Goal: Check status: Check status

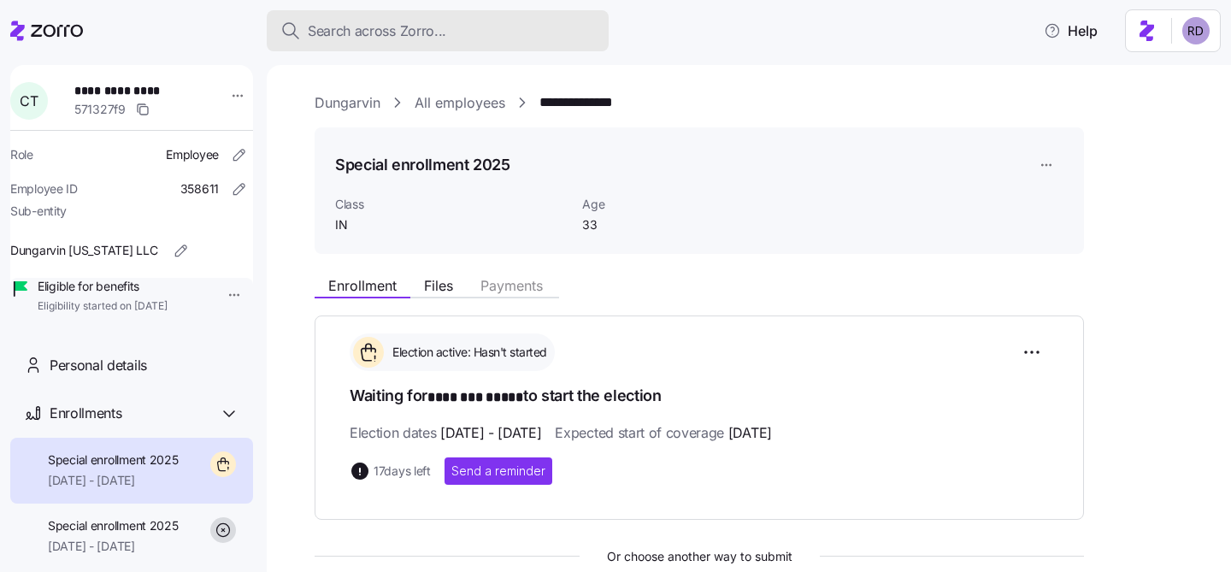
click at [332, 31] on span "Search across Zorro..." at bounding box center [377, 31] width 139 height 21
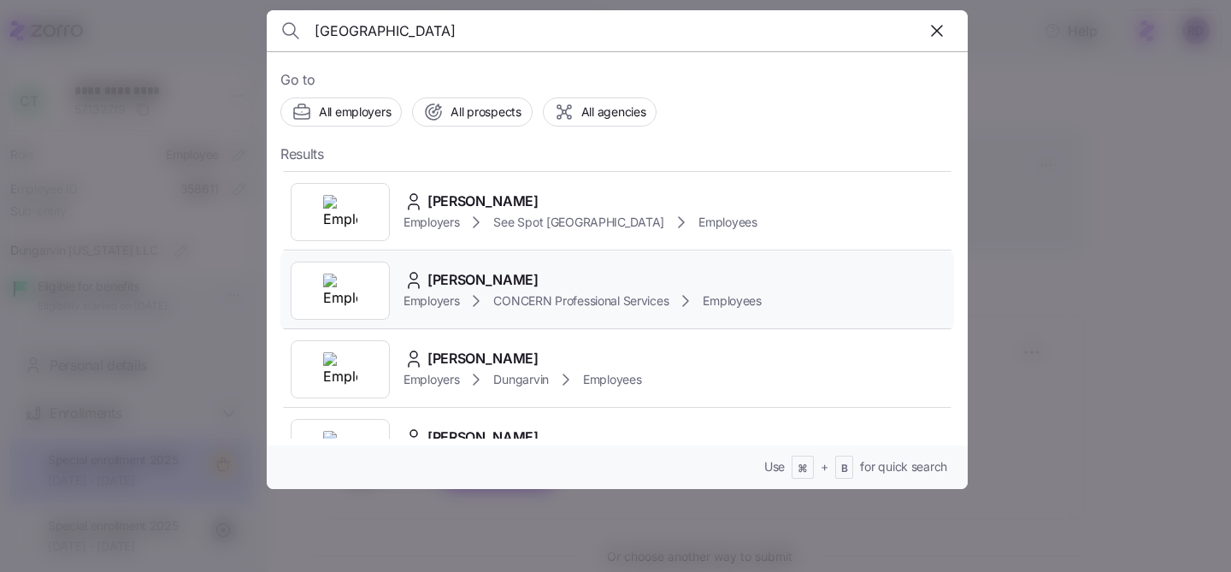
scroll to position [84, 0]
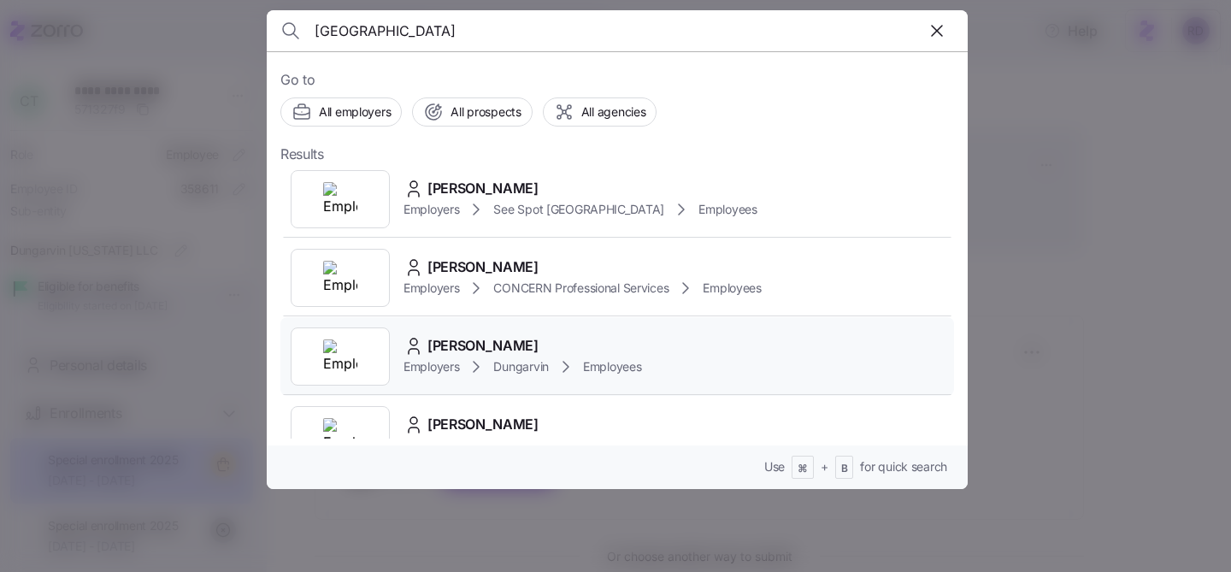
type input "florence"
click at [727, 353] on div "Florence Oduetey Employers Dungarvin Employees" at bounding box center [617, 356] width 674 height 79
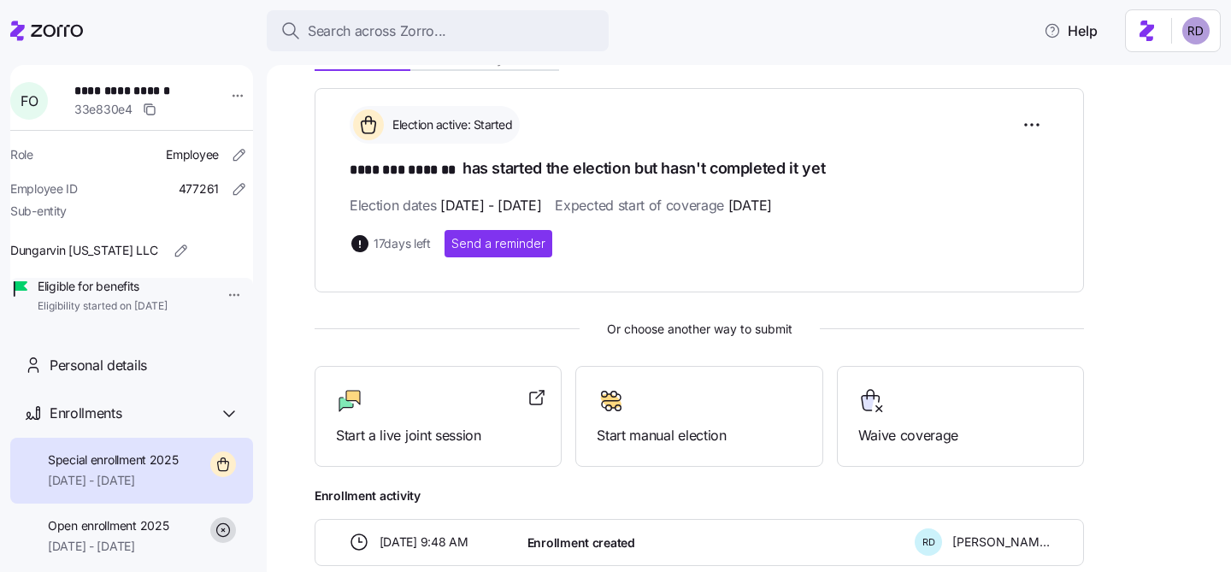
scroll to position [229, 0]
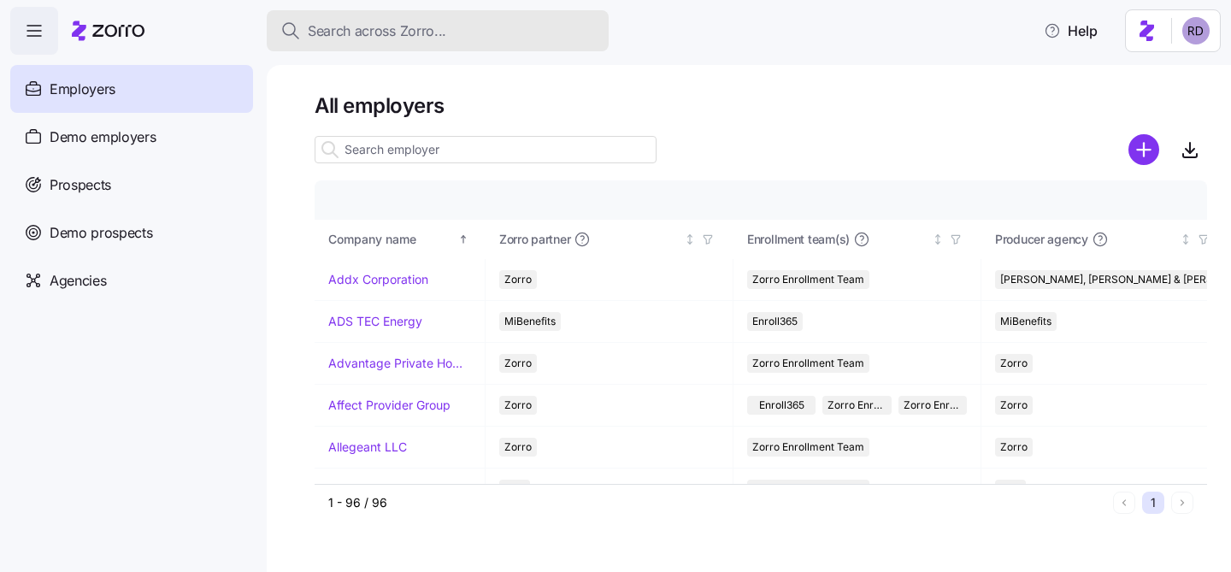
click at [384, 32] on span "Search across Zorro..." at bounding box center [377, 31] width 139 height 21
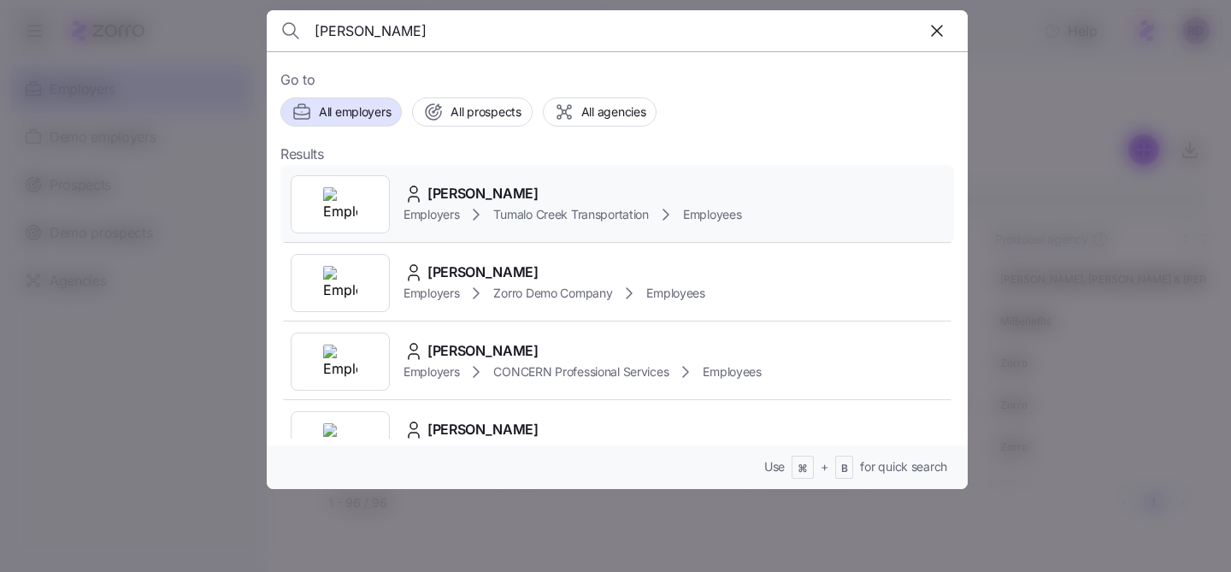
type input "[PERSON_NAME]"
click at [522, 180] on div "[PERSON_NAME] Employers Tumalo Creek Transportation Employees" at bounding box center [617, 204] width 674 height 79
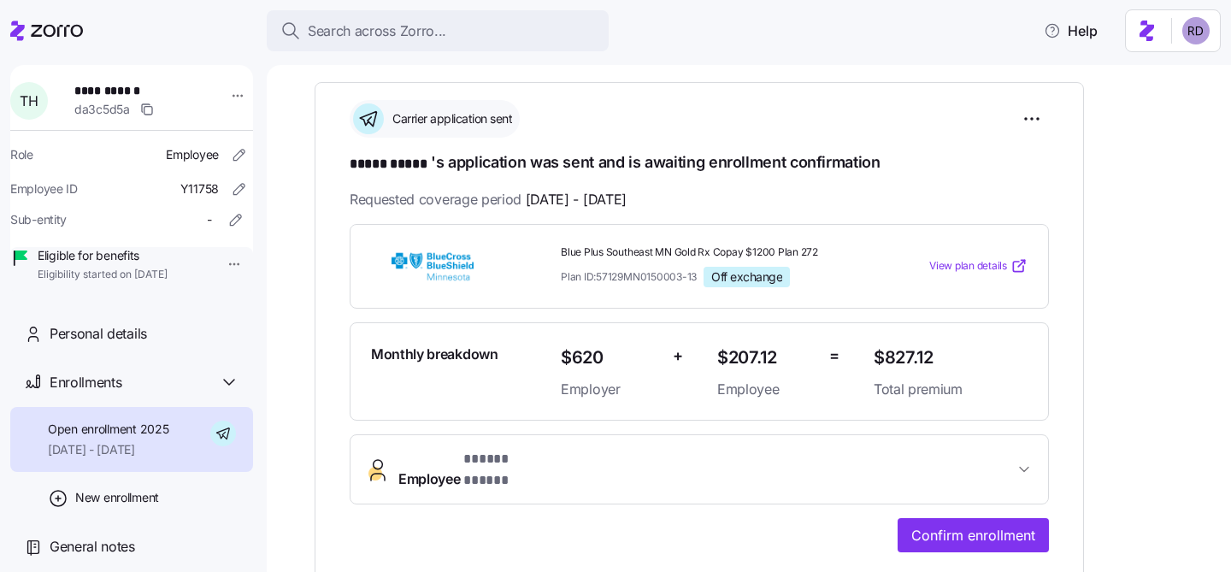
scroll to position [237, 0]
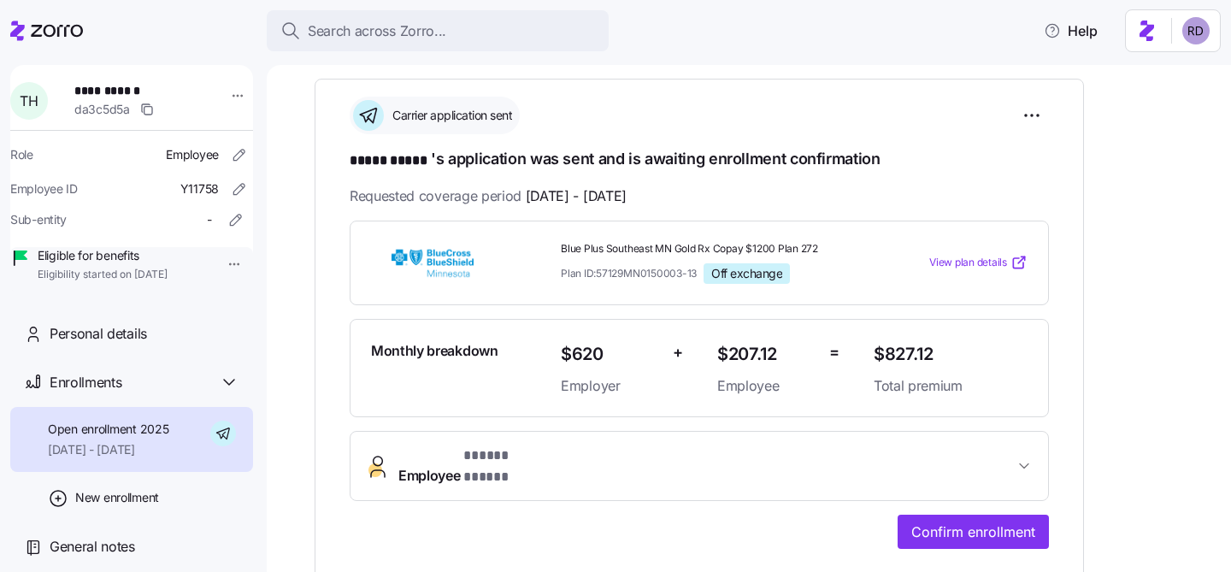
click at [955, 255] on span "View plan details" at bounding box center [968, 263] width 78 height 16
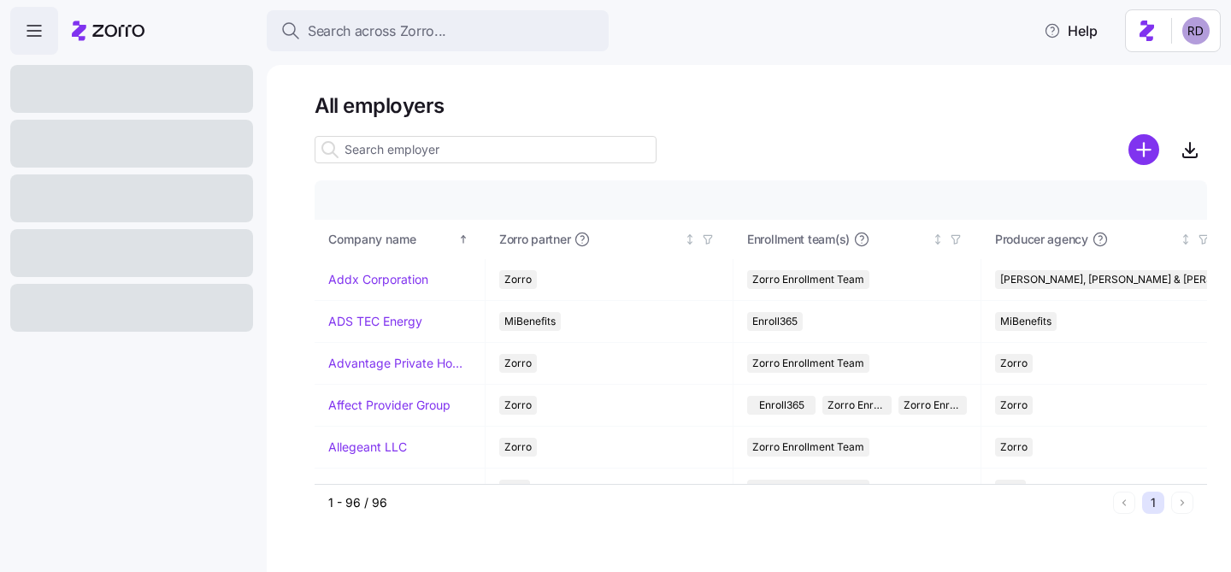
click at [409, 32] on span "Search across Zorro..." at bounding box center [377, 31] width 139 height 21
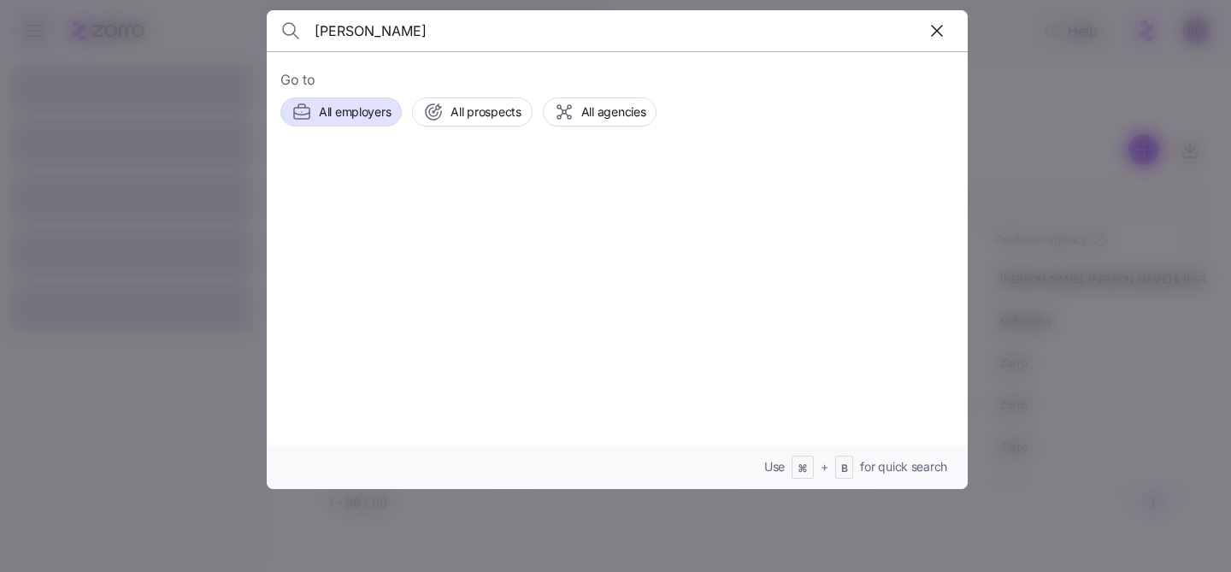
type input "tanya"
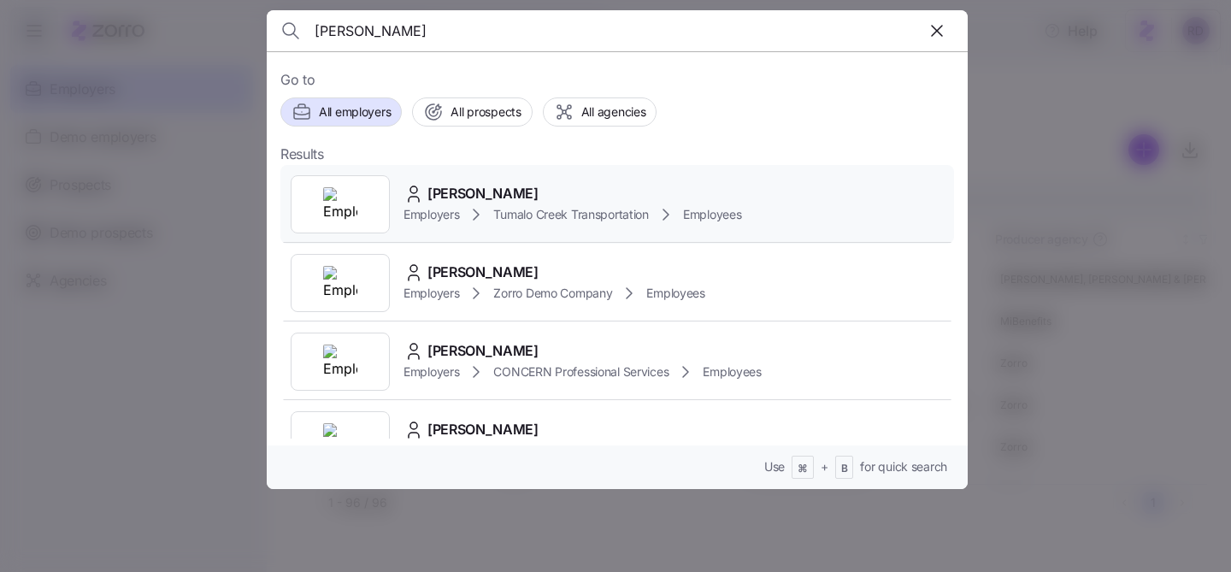
click at [474, 185] on span "[PERSON_NAME]" at bounding box center [482, 193] width 111 height 21
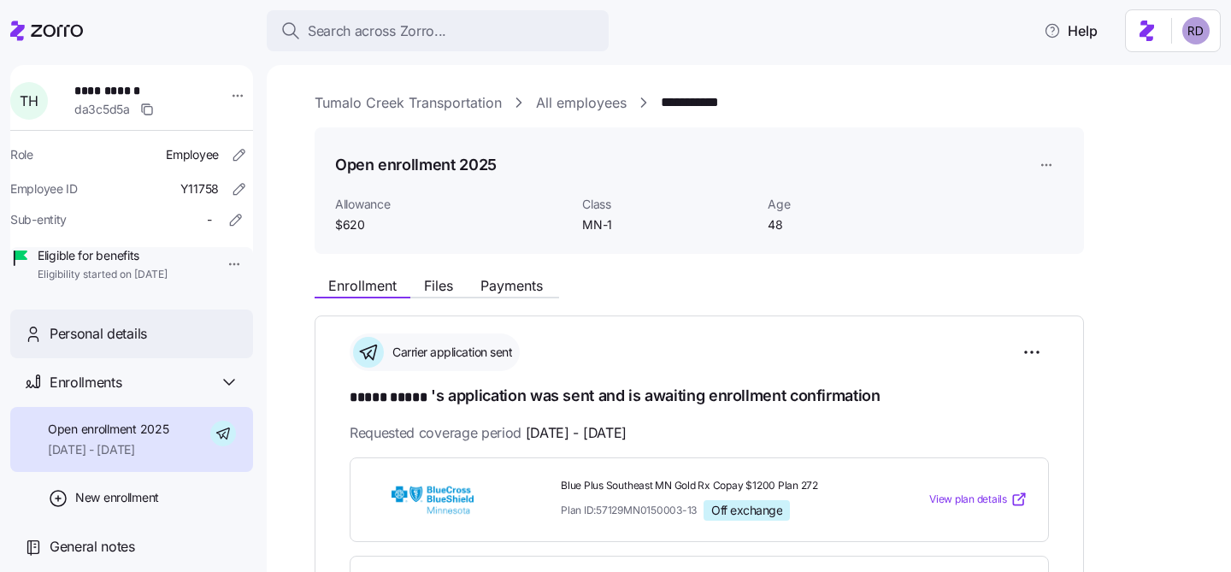
click at [112, 358] on div "Personal details" at bounding box center [131, 334] width 243 height 49
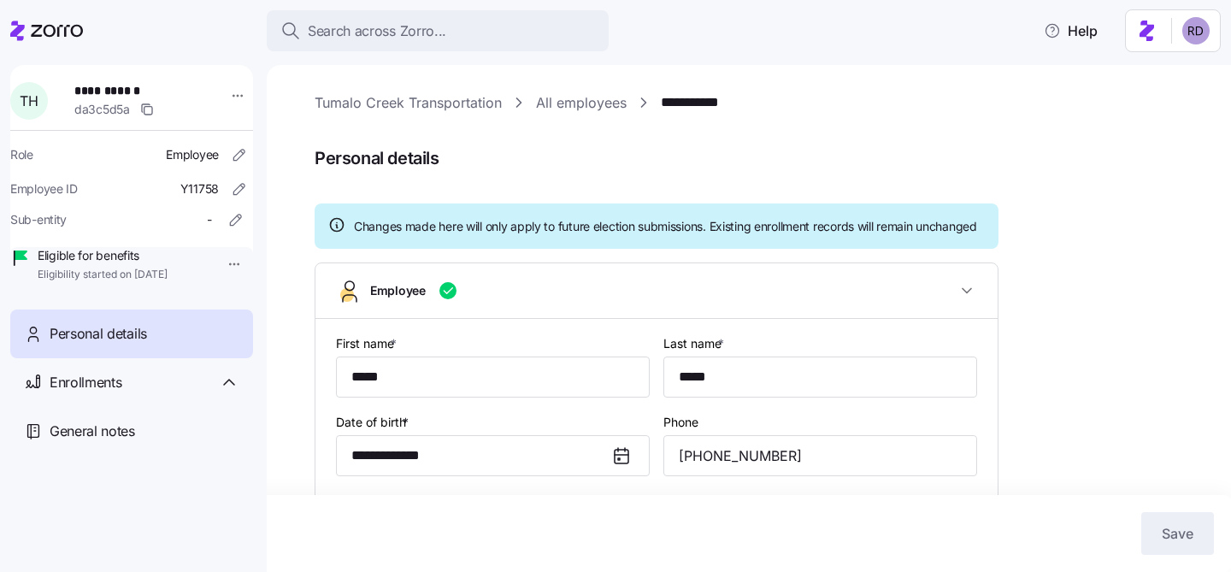
scroll to position [411, 0]
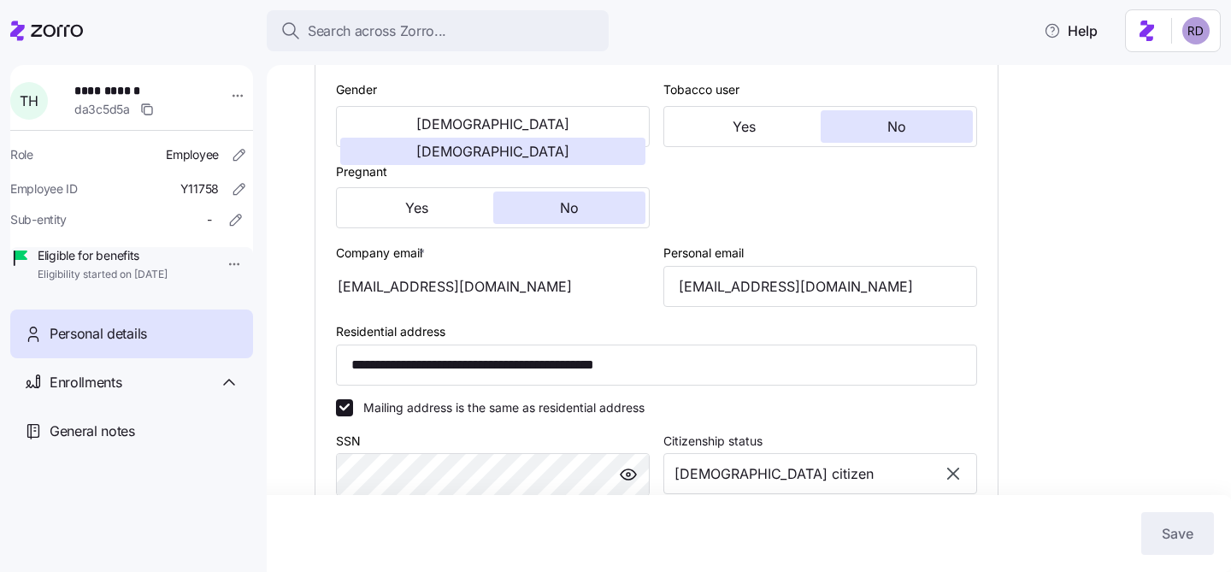
type input "MN-1"
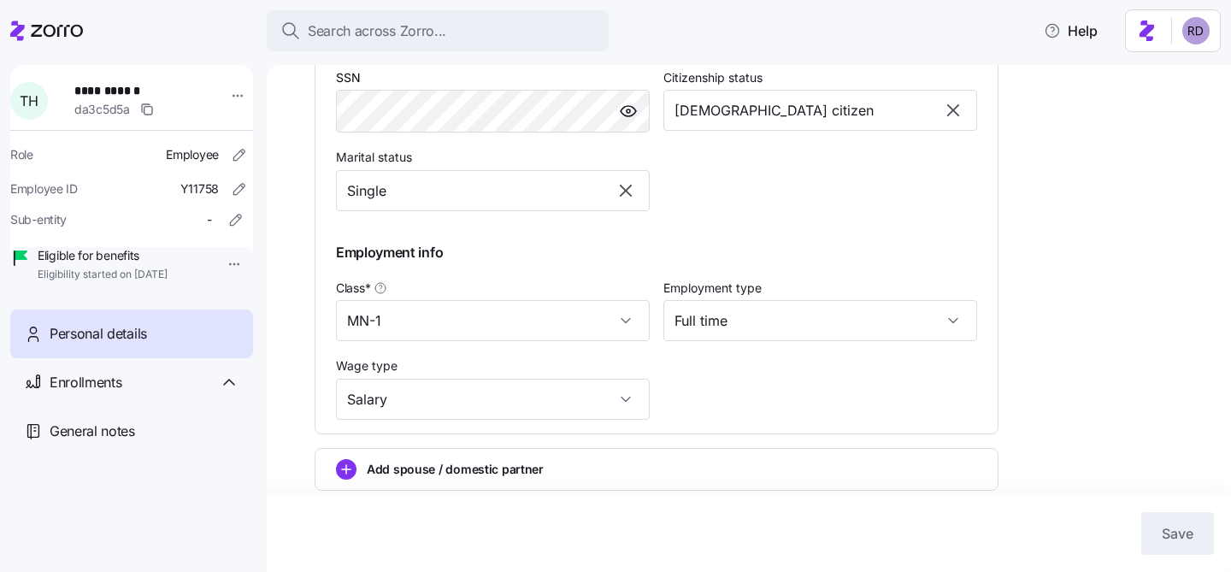
scroll to position [858, 0]
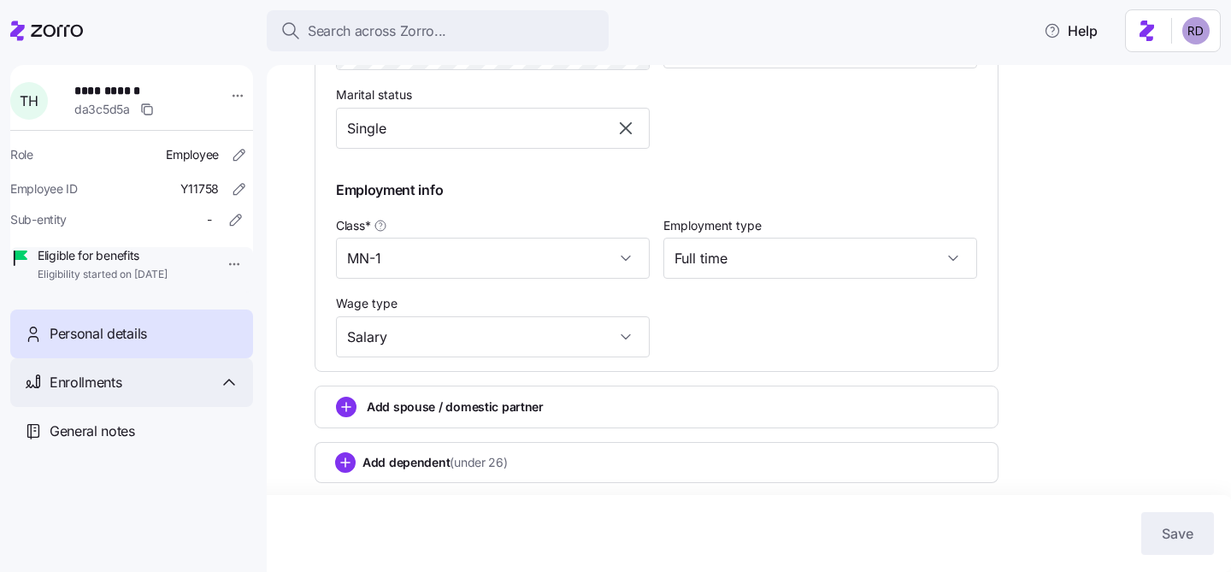
click at [184, 388] on div "Enrollments" at bounding box center [131, 382] width 243 height 49
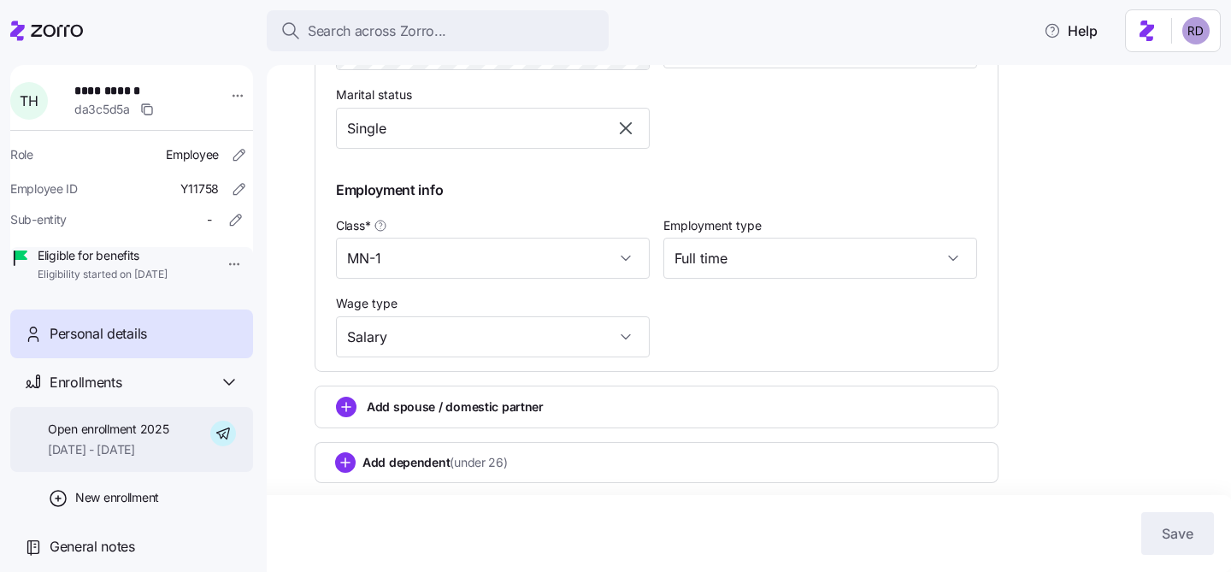
click at [137, 438] on span "Open enrollment 2025" at bounding box center [108, 429] width 121 height 17
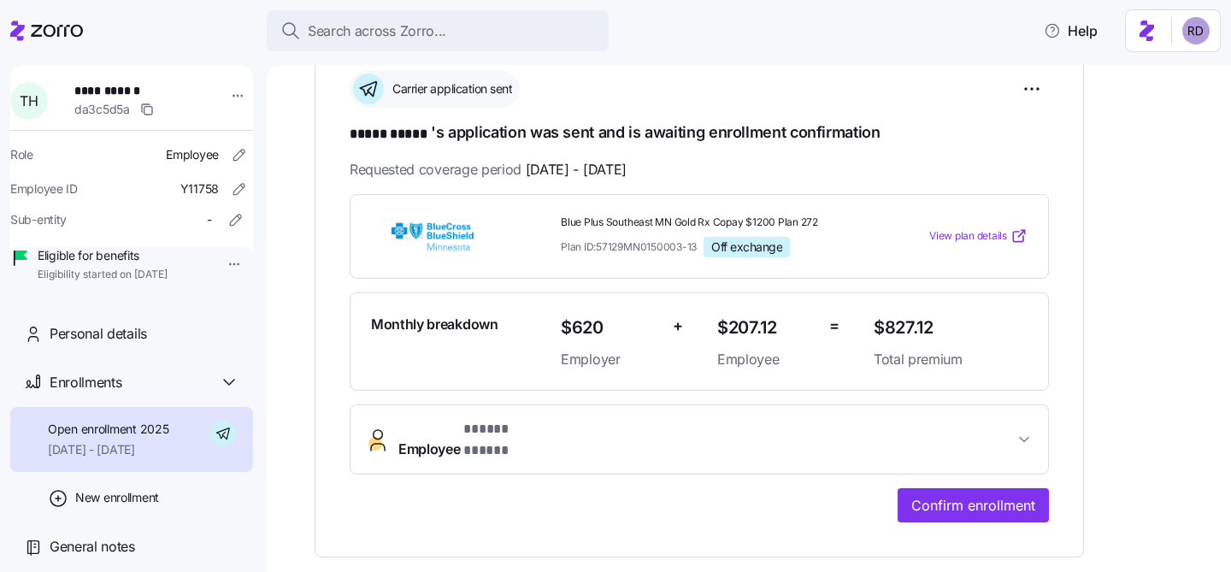
scroll to position [273, 0]
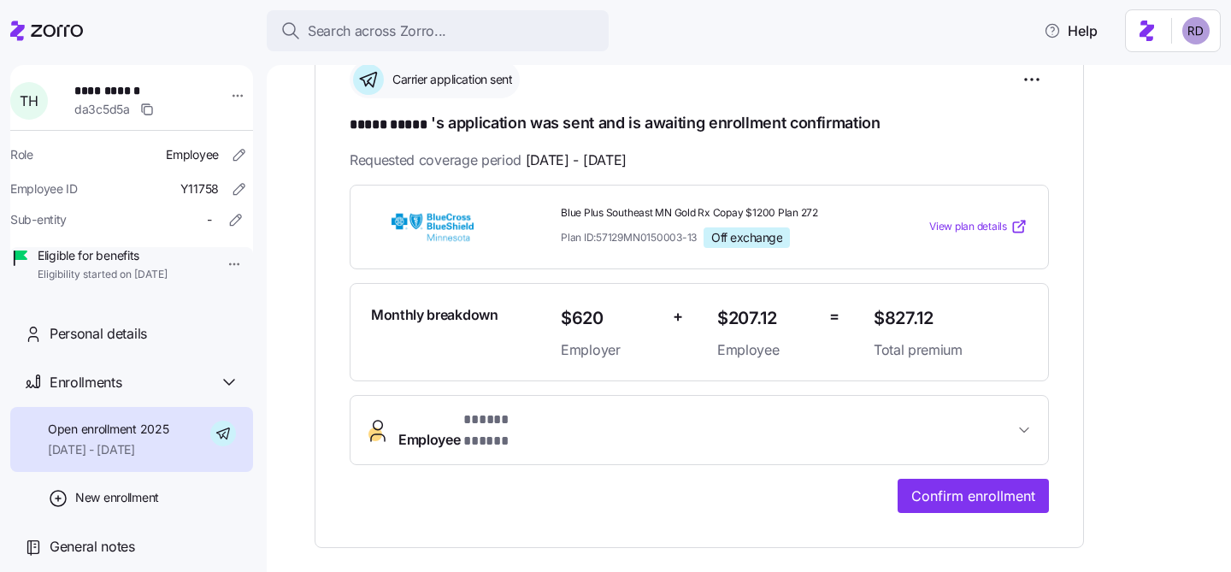
click at [602, 242] on span "Plan ID: 57129MN0150003-13" at bounding box center [629, 237] width 136 height 15
drag, startPoint x: 599, startPoint y: 239, endPoint x: 697, endPoint y: 239, distance: 97.5
click at [697, 239] on span "Plan ID: 57129MN0150003-13" at bounding box center [629, 237] width 136 height 15
drag, startPoint x: 560, startPoint y: 219, endPoint x: 633, endPoint y: 213, distance: 72.9
click at [633, 213] on div "Blue Plus Southeast MN Gold Rx Copay $1200 Plan 272 Plan ID: 57129MN0150003-13 …" at bounding box center [710, 227] width 313 height 56
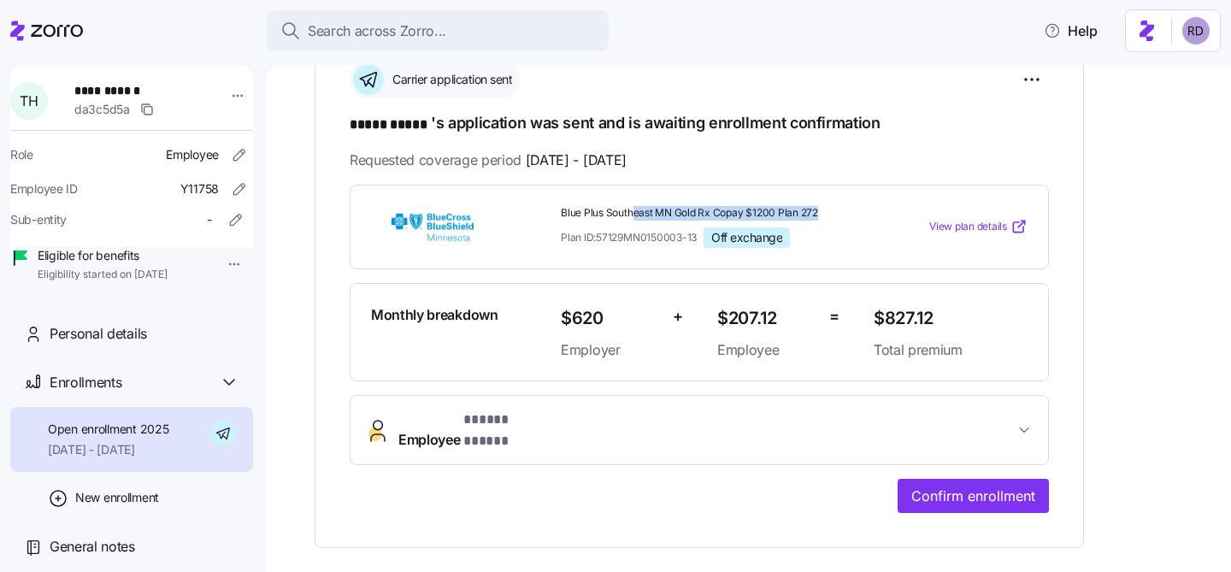
click at [633, 213] on span "Blue Plus Southeast MN Gold Rx Copay $1200 Plan 272" at bounding box center [710, 213] width 299 height 15
click at [622, 212] on span "Blue Plus Southeast MN Gold Rx Copay $1200 Plan 272" at bounding box center [710, 213] width 299 height 15
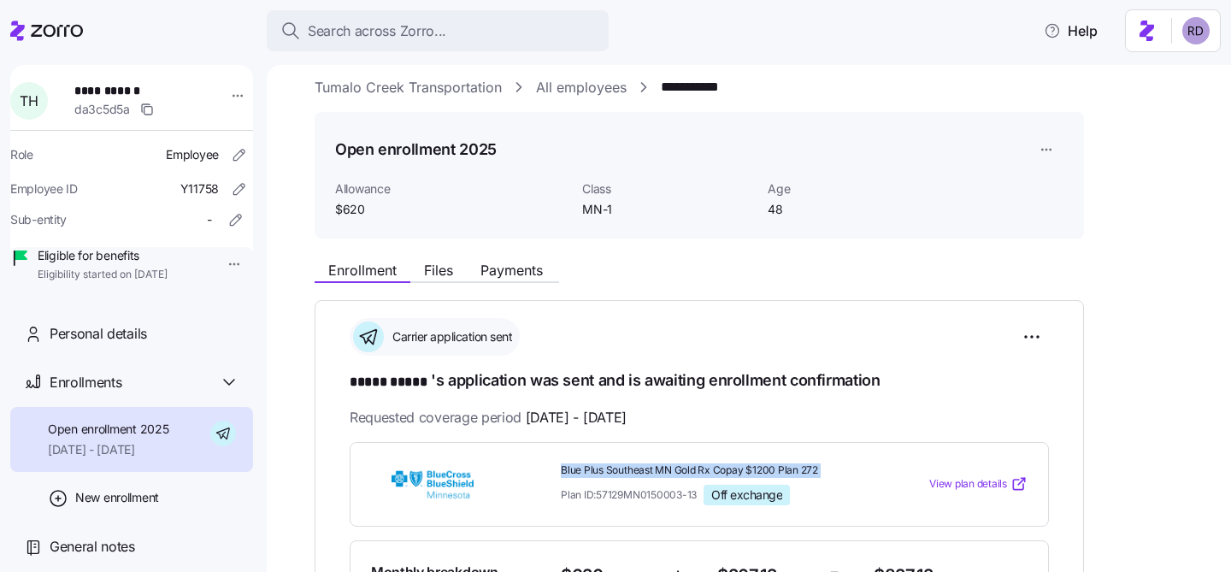
scroll to position [0, 0]
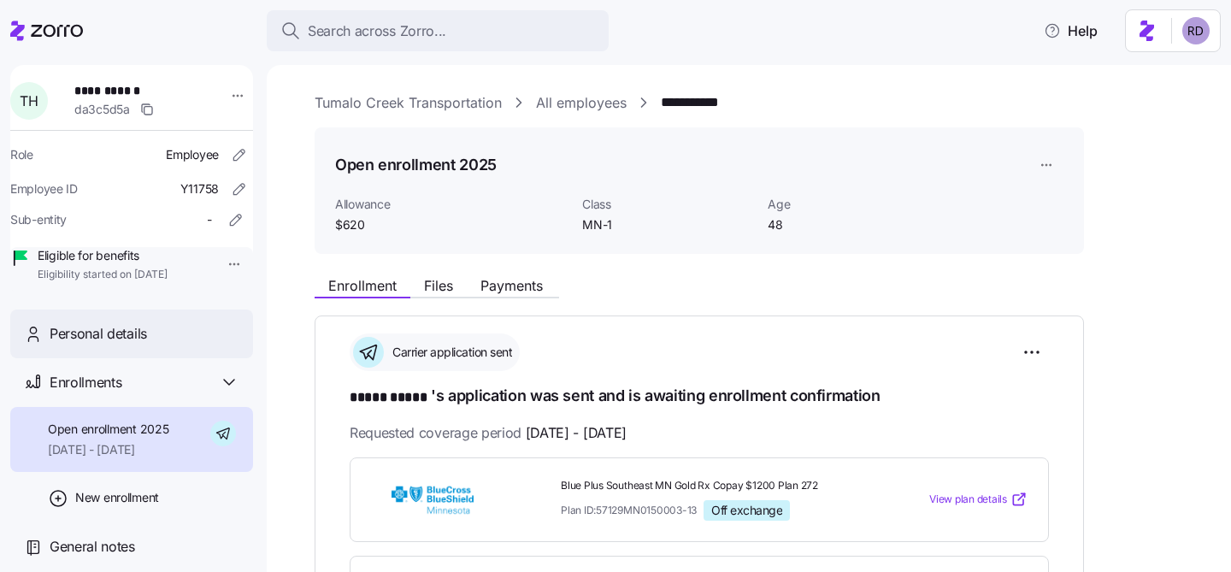
click at [103, 338] on div "Personal details" at bounding box center [131, 334] width 243 height 49
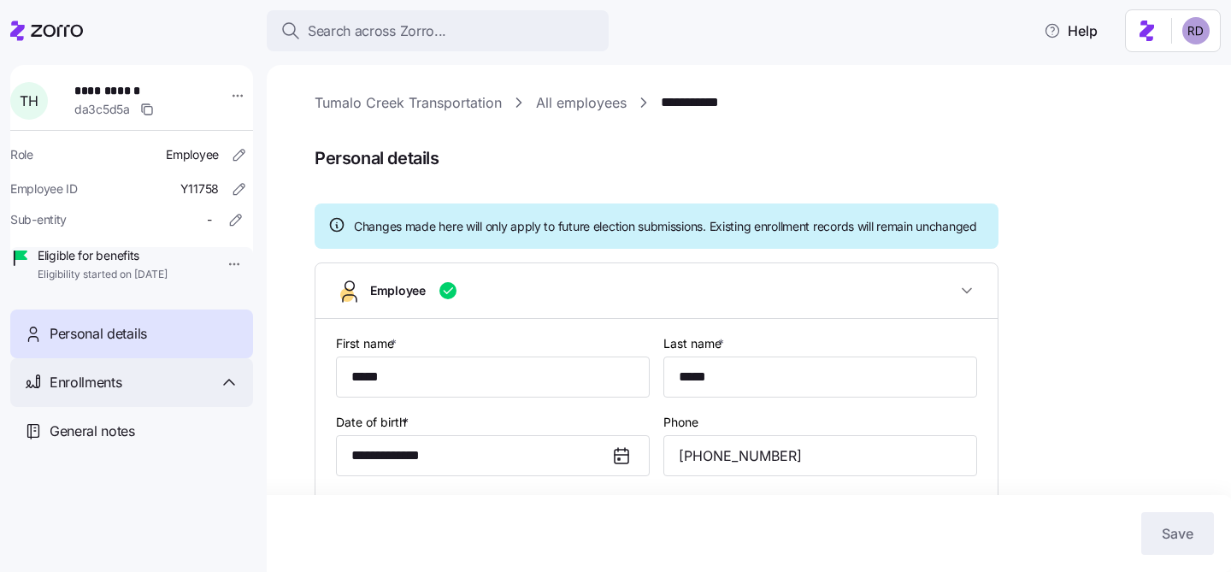
click at [133, 393] on div "Enrollments" at bounding box center [145, 382] width 190 height 21
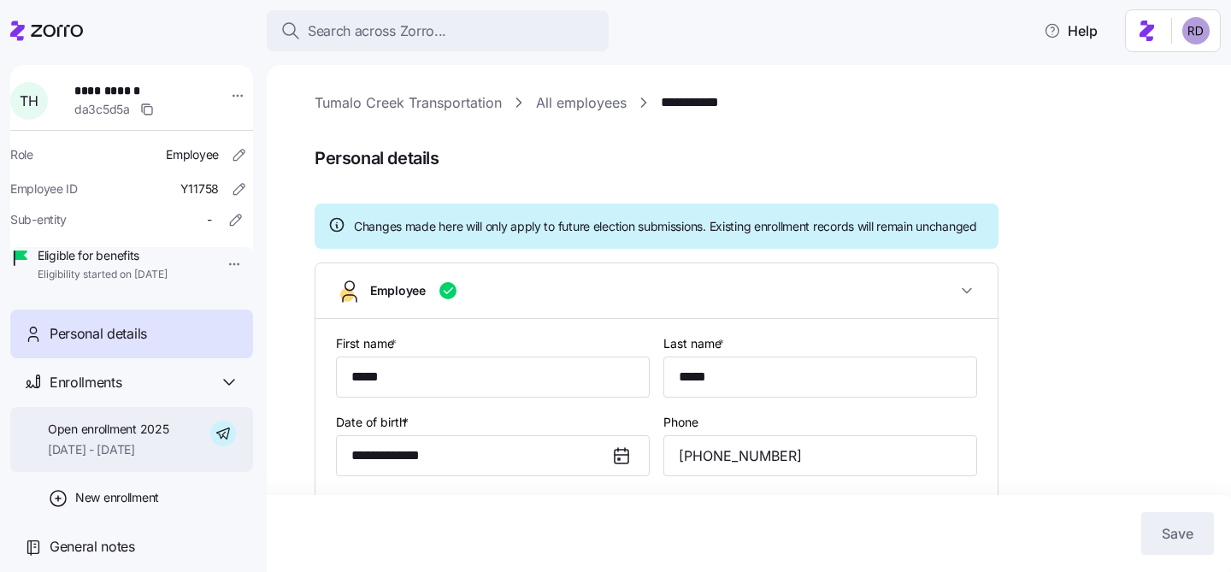
click at [146, 438] on span "Open enrollment 2025" at bounding box center [108, 429] width 121 height 17
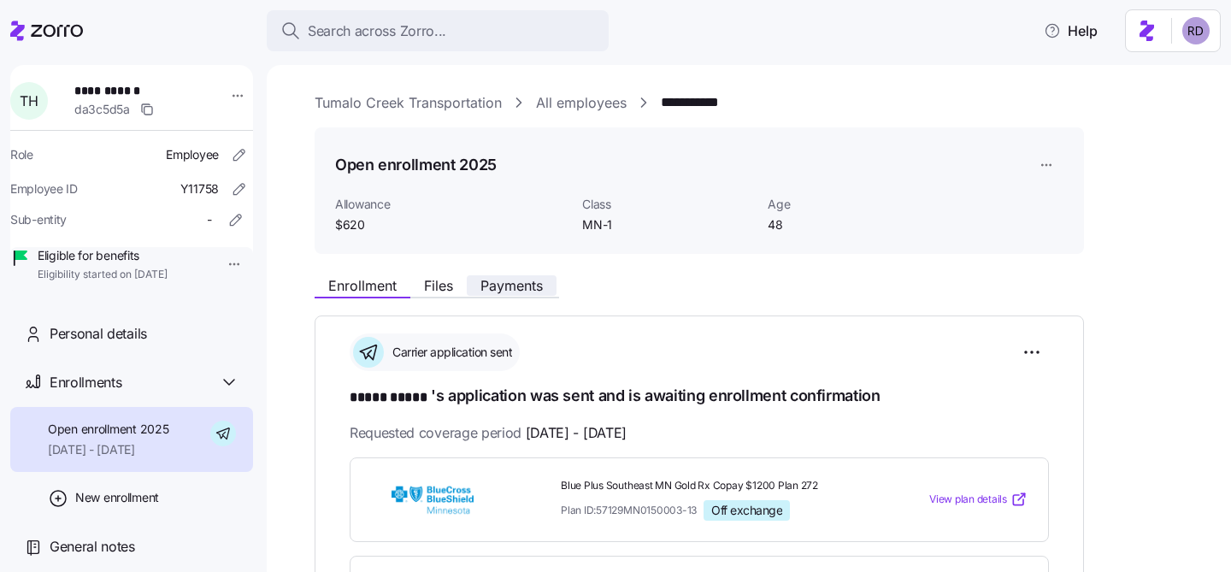
click at [507, 275] on button "Payments" at bounding box center [512, 285] width 90 height 21
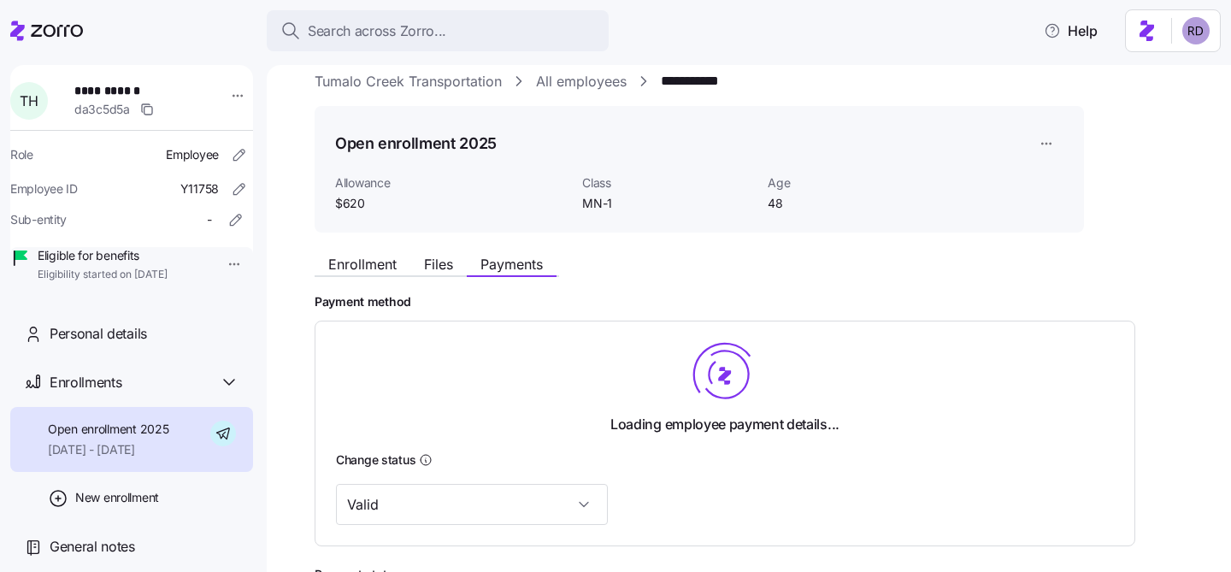
scroll to position [23, 0]
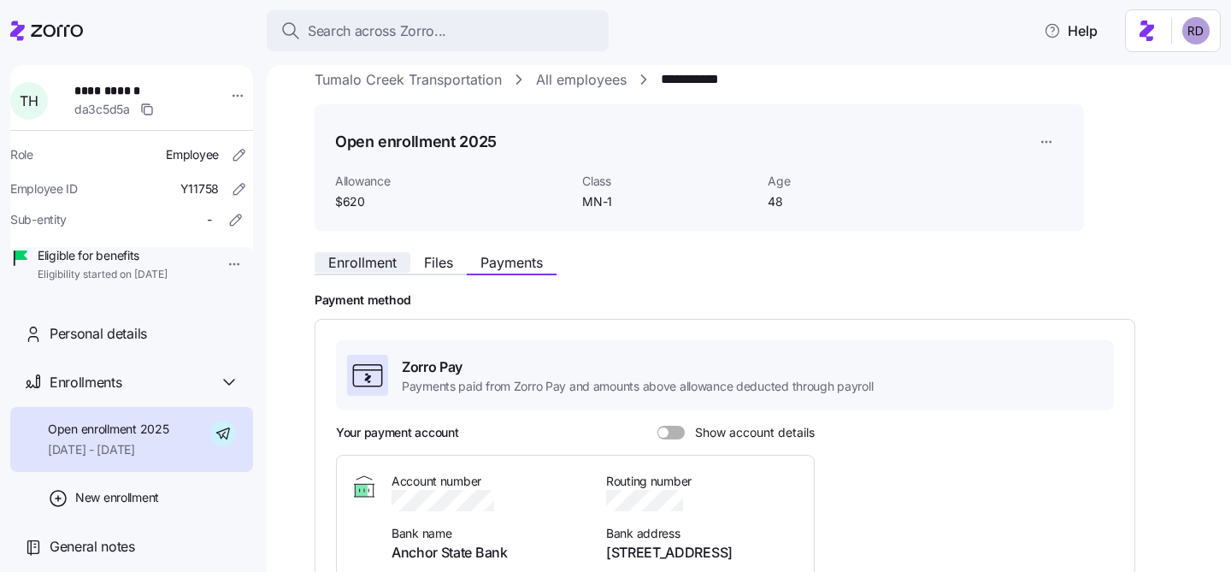
click at [359, 261] on span "Enrollment" at bounding box center [362, 263] width 68 height 14
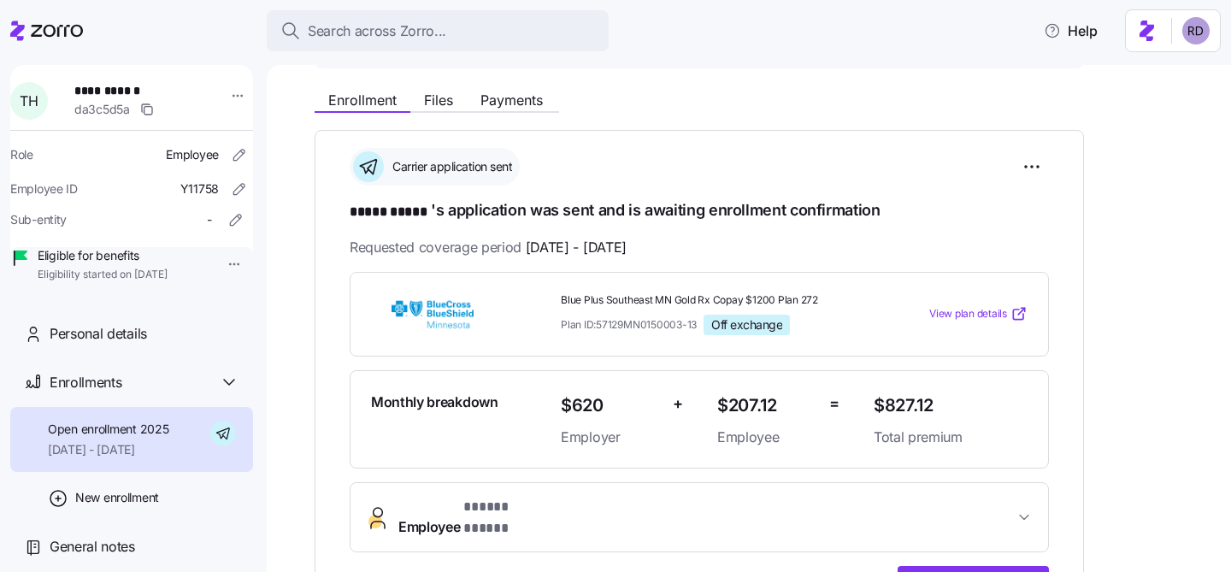
scroll to position [88, 0]
